Goal: Information Seeking & Learning: Learn about a topic

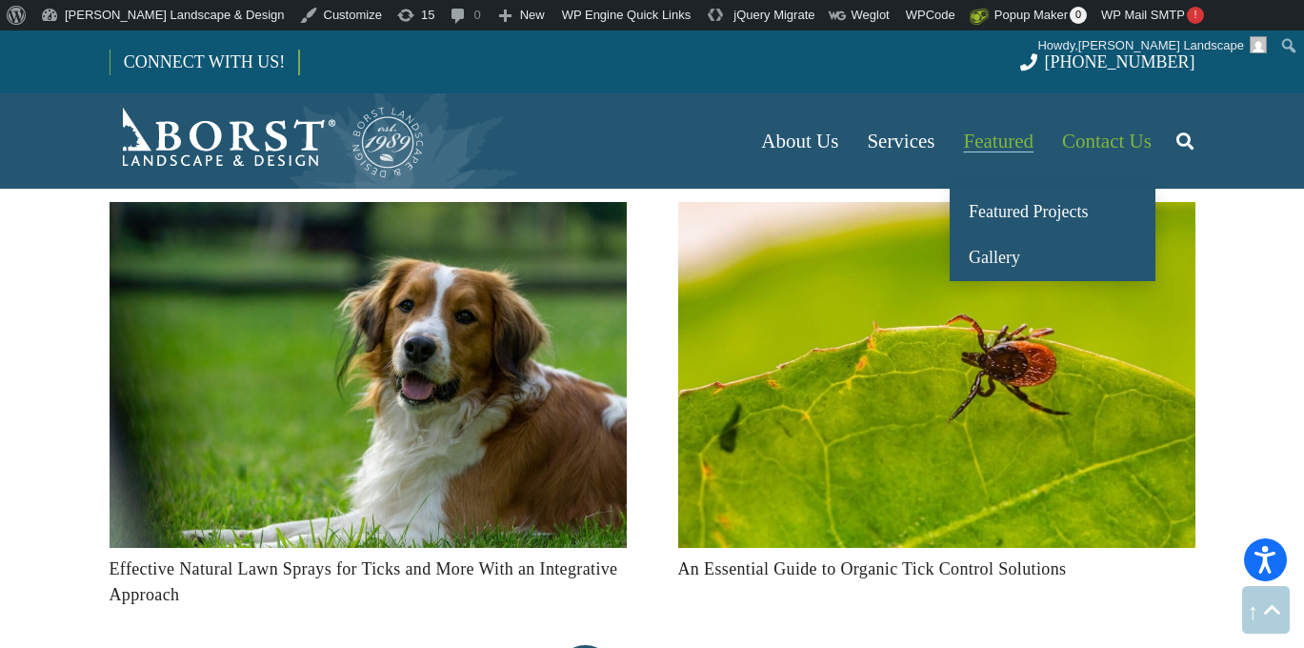
drag, startPoint x: 1096, startPoint y: 136, endPoint x: 983, endPoint y: 132, distance: 112.5
click at [1096, 136] on span "Contact Us" at bounding box center [1107, 141] width 90 height 23
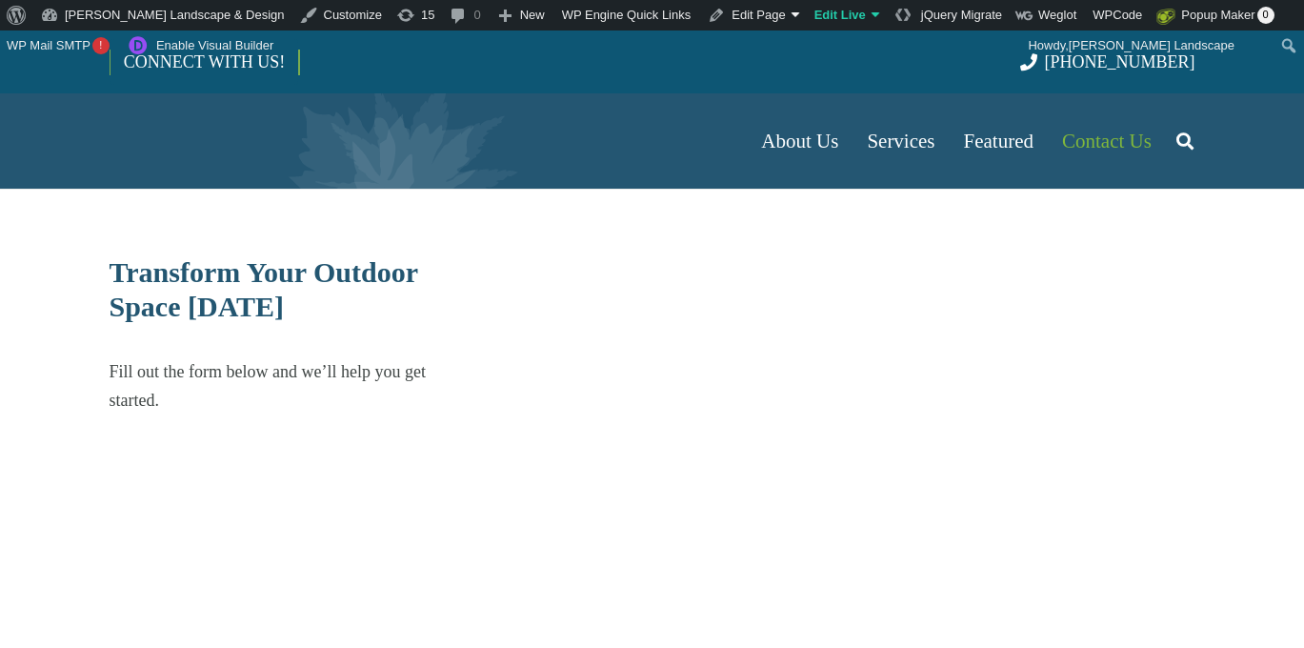
select select "******"
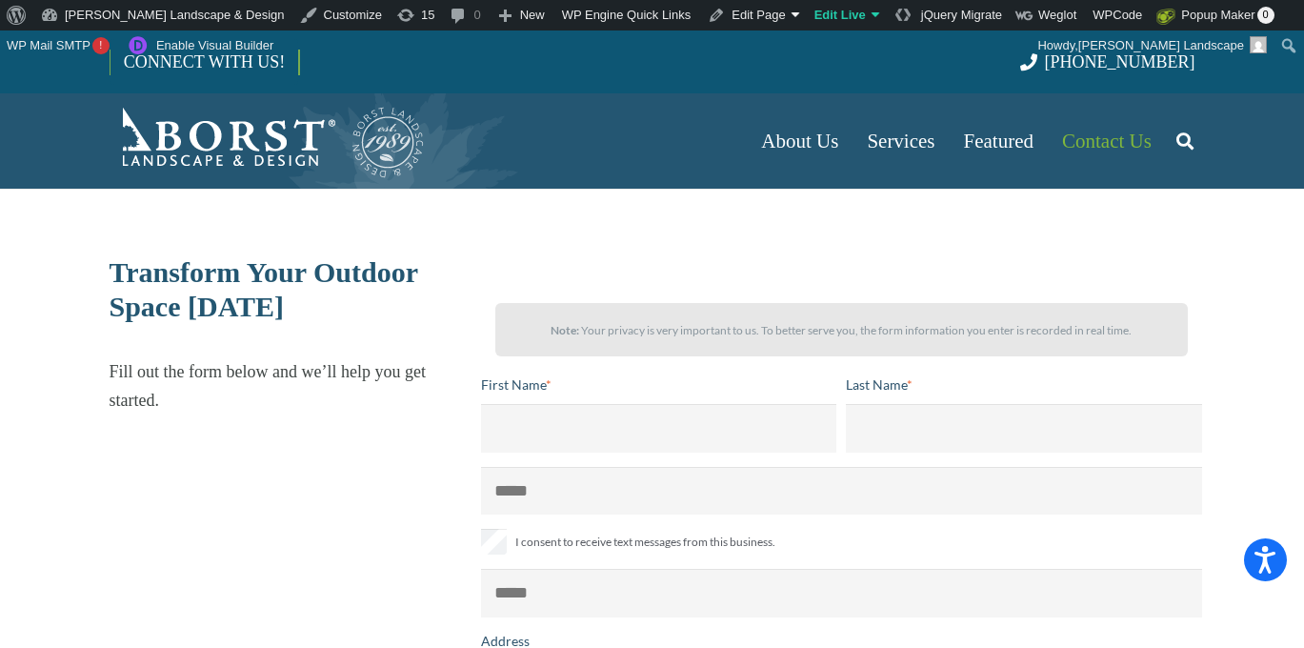
click at [178, 131] on img "Borst-Logo" at bounding box center [268, 141] width 316 height 76
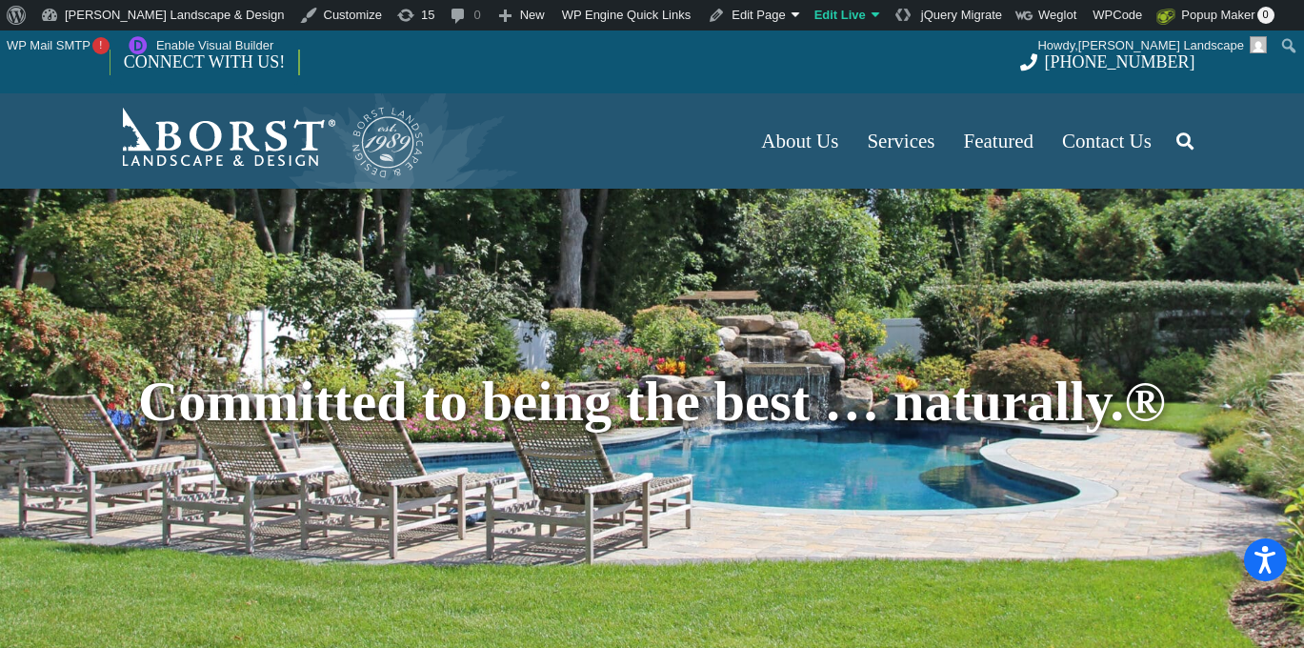
click at [1184, 140] on icon "Search" at bounding box center [1185, 141] width 17 height 48
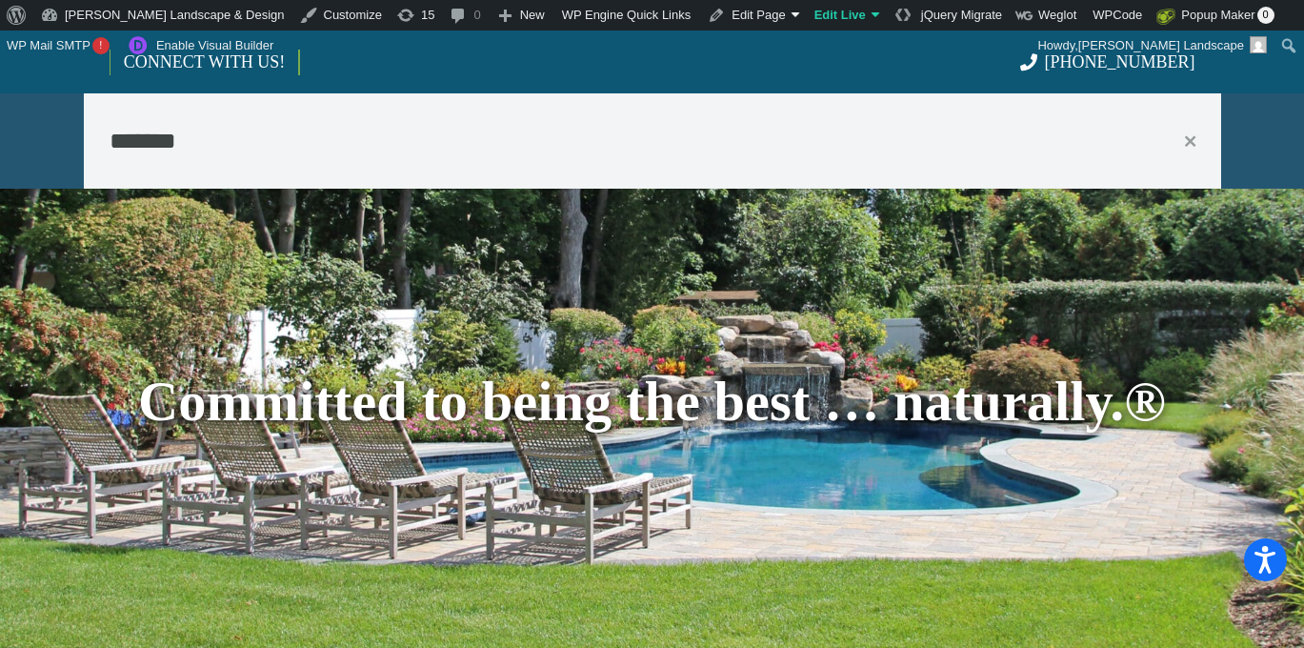
type input "*******"
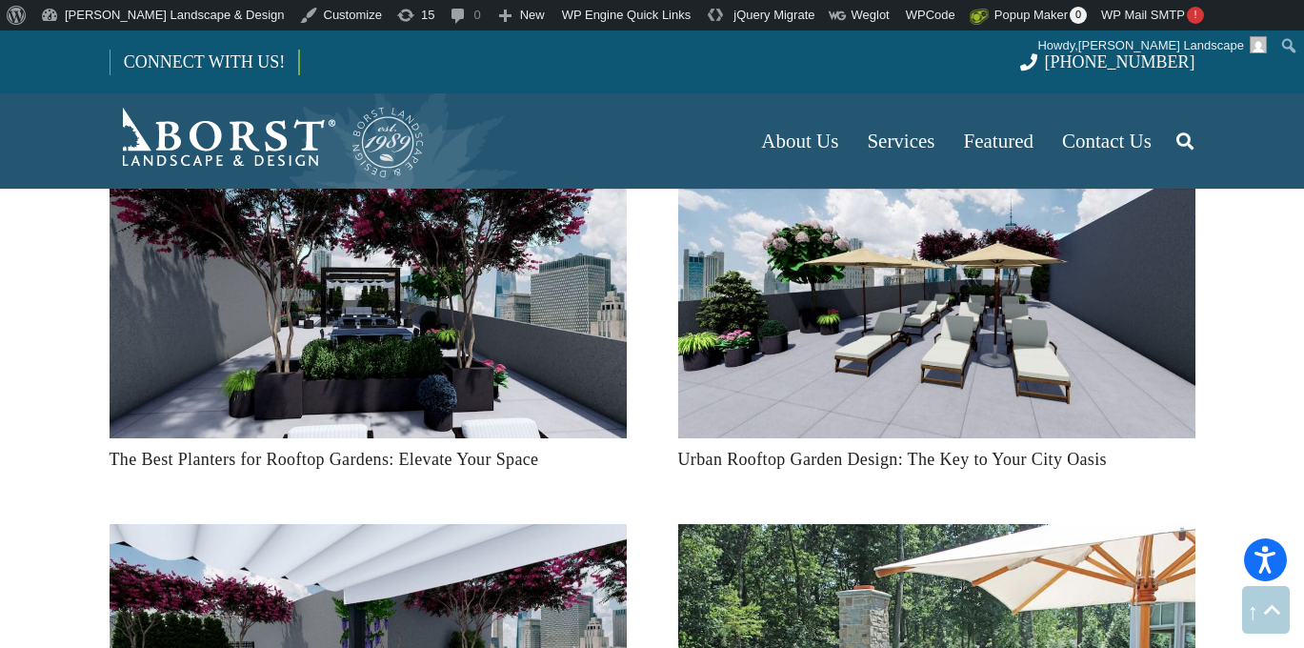
scroll to position [1387, 0]
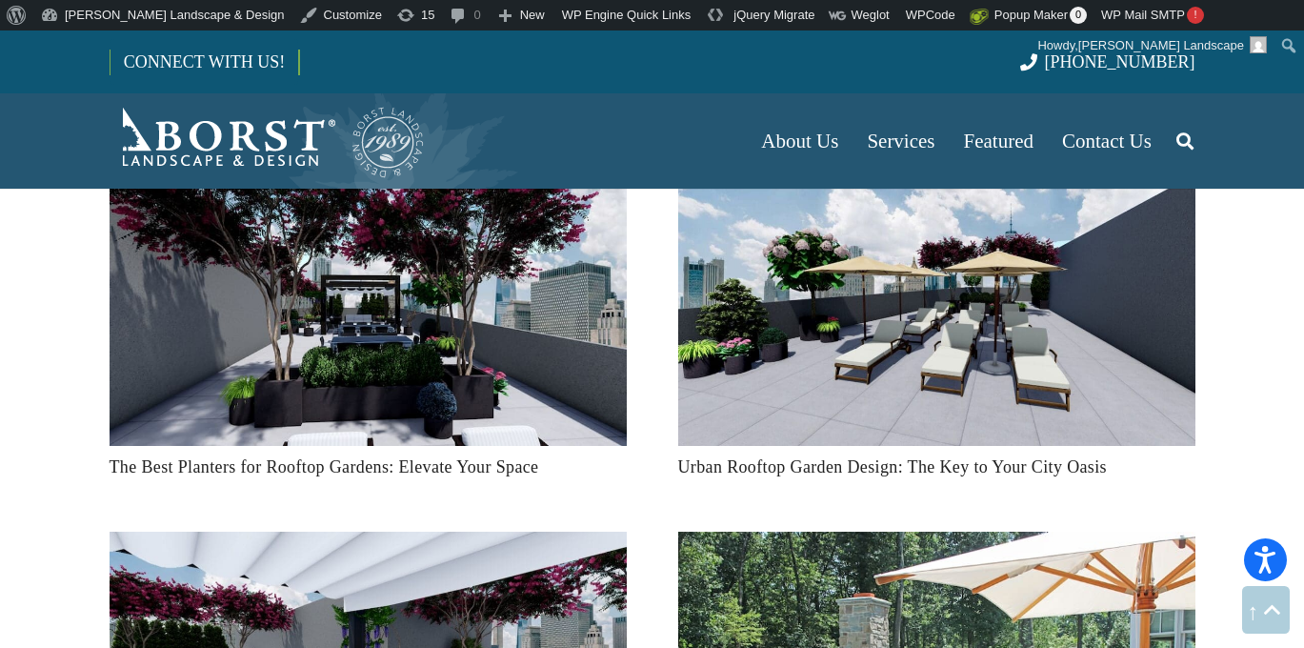
click at [386, 395] on img "The Best Planters for Rooftop Gardens: Elevate Your Space" at bounding box center [368, 300] width 517 height 291
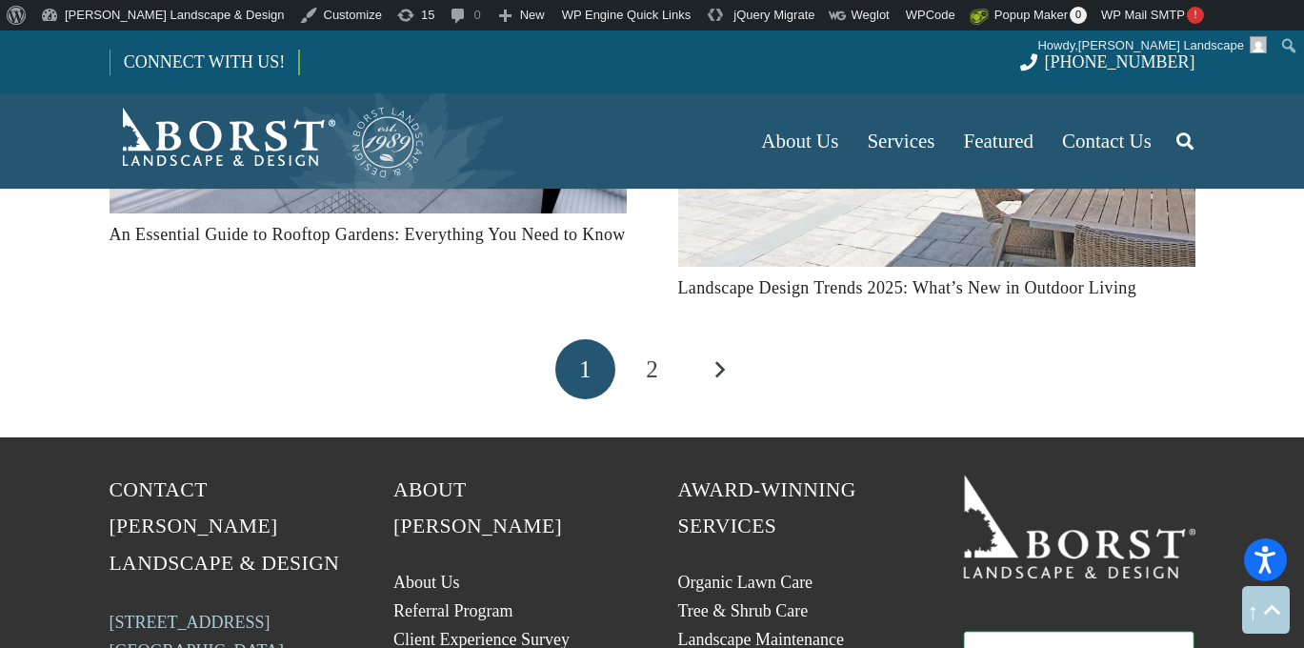
scroll to position [1996, 0]
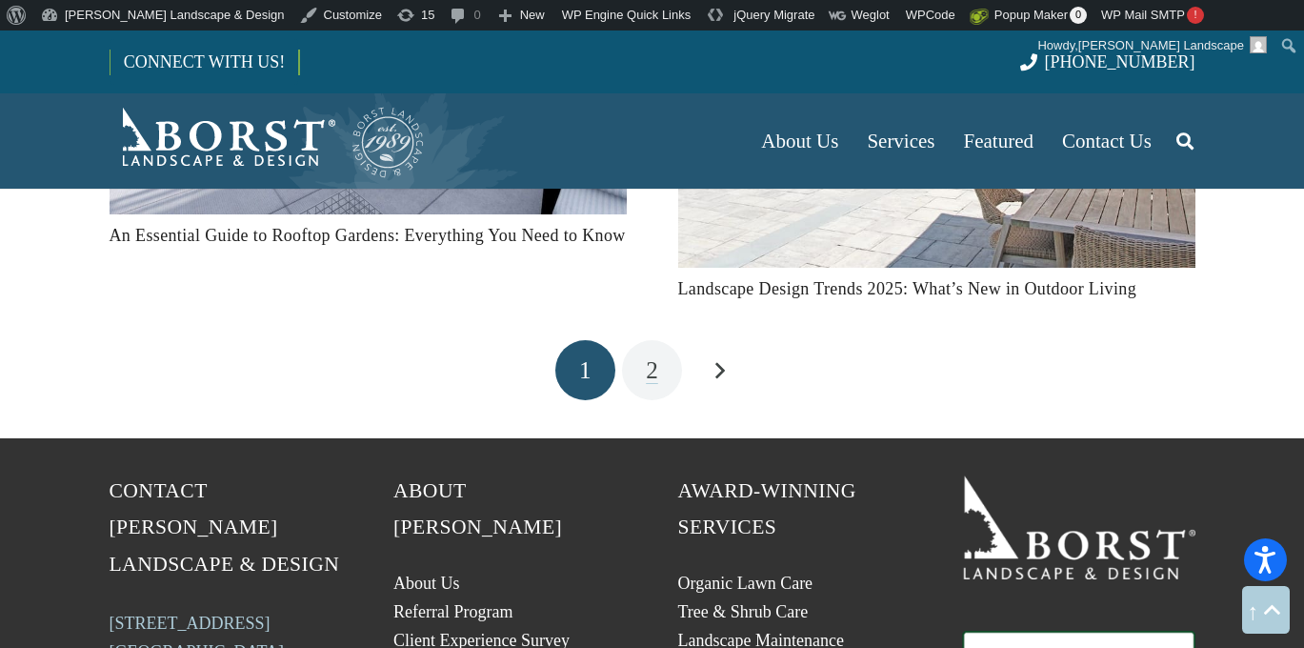
click at [662, 367] on link "2" at bounding box center [652, 370] width 60 height 60
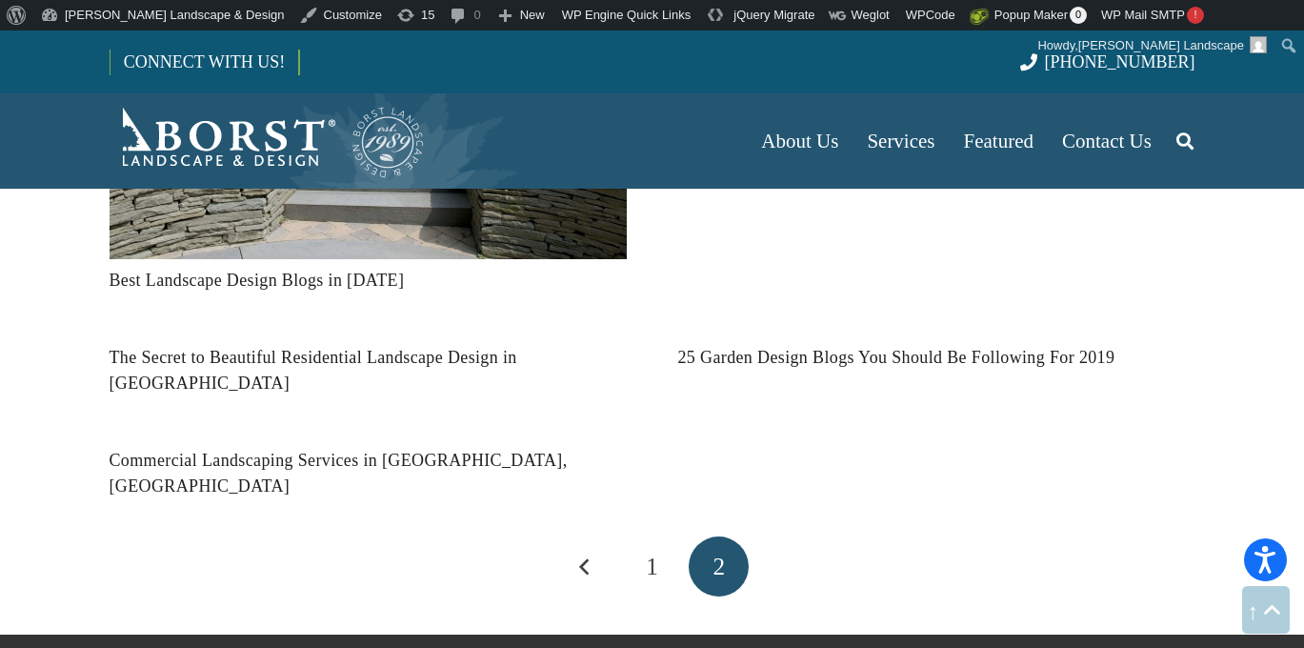
scroll to position [735, 0]
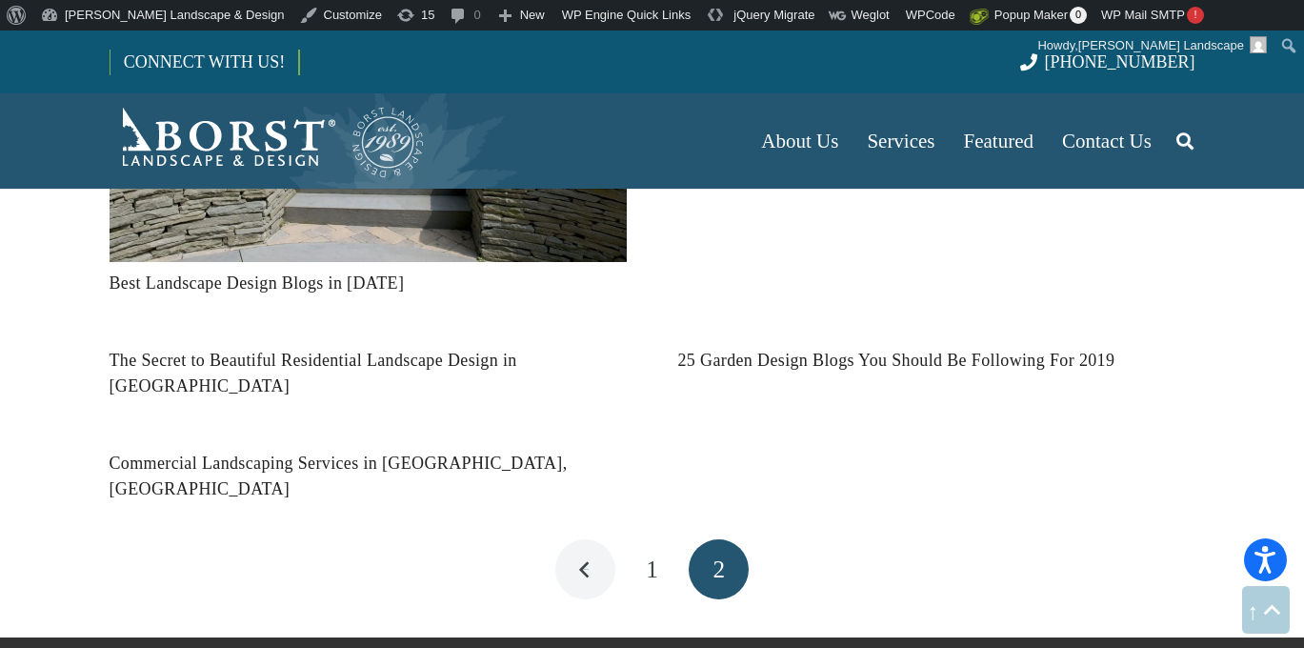
click at [583, 539] on link "Previous" at bounding box center [585, 569] width 60 height 60
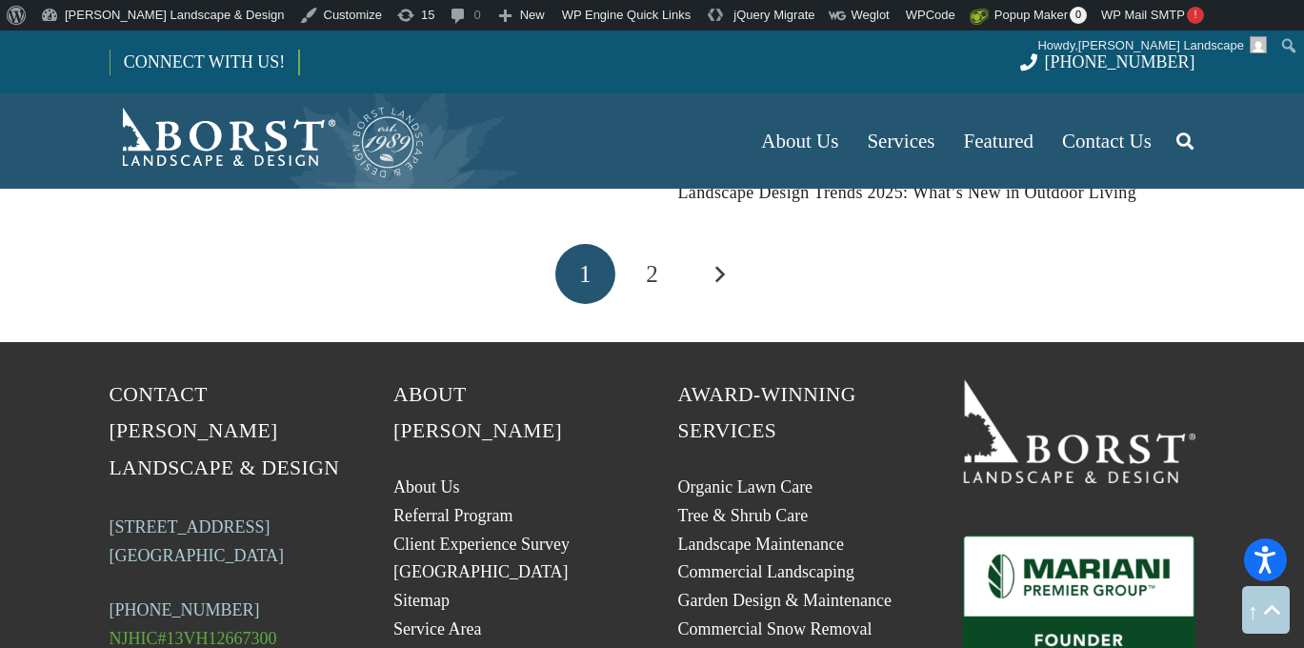
scroll to position [2093, 0]
